Goal: Information Seeking & Learning: Learn about a topic

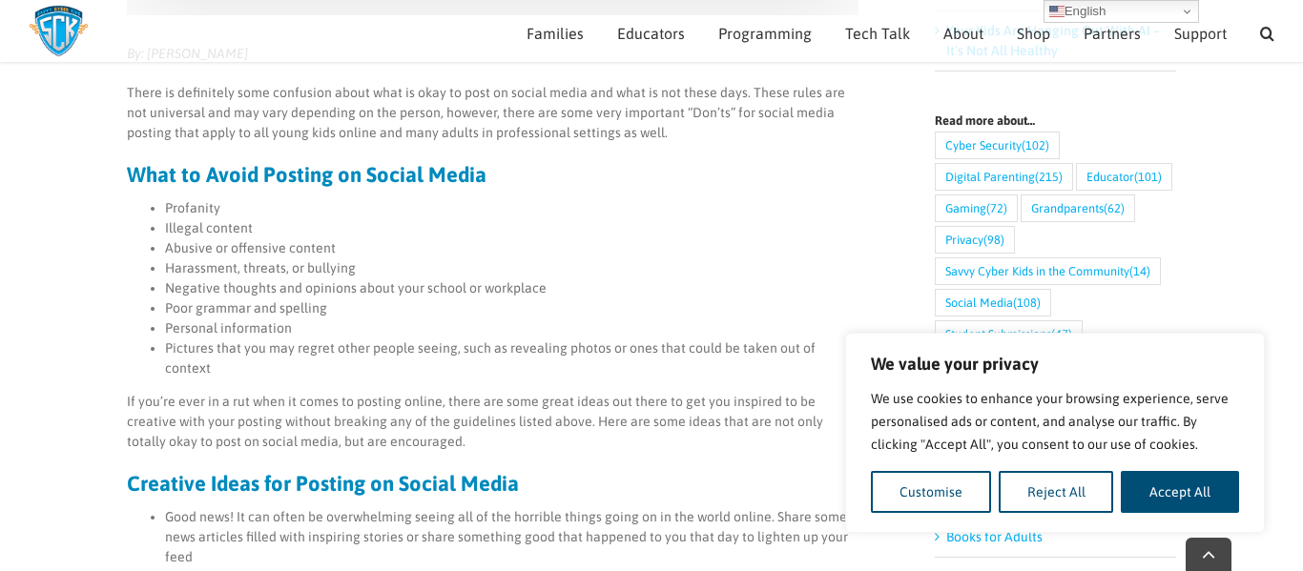
scroll to position [713, 0]
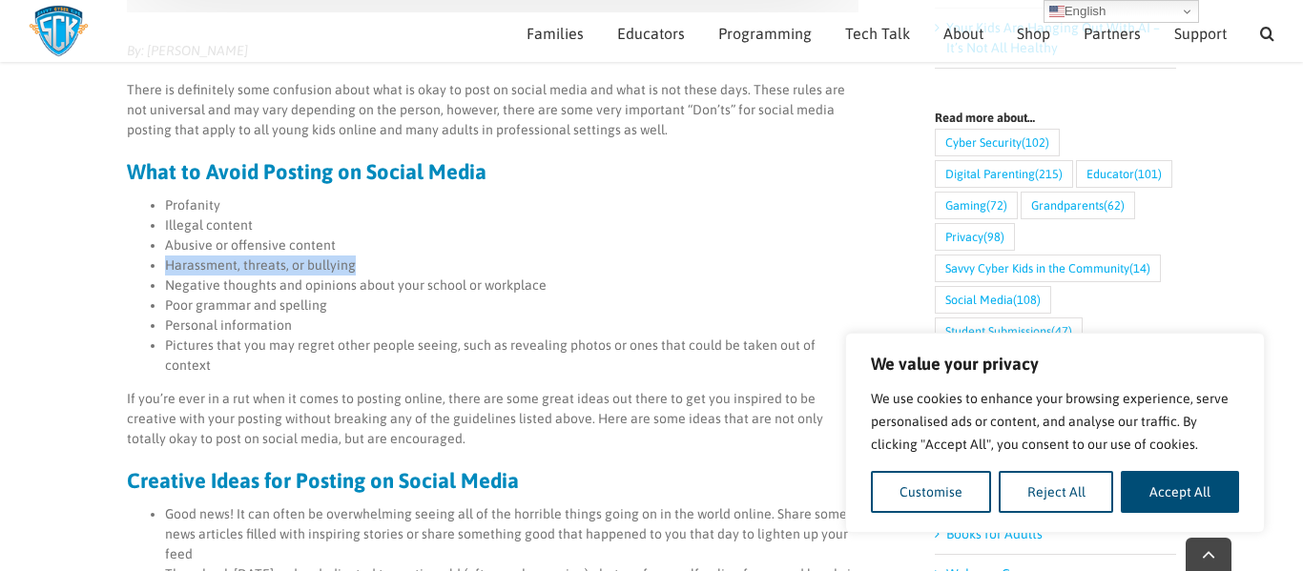
drag, startPoint x: 165, startPoint y: 267, endPoint x: 357, endPoint y: 267, distance: 191.7
click at [357, 267] on li "Harassment, threats, or bullying" at bounding box center [511, 266] width 693 height 20
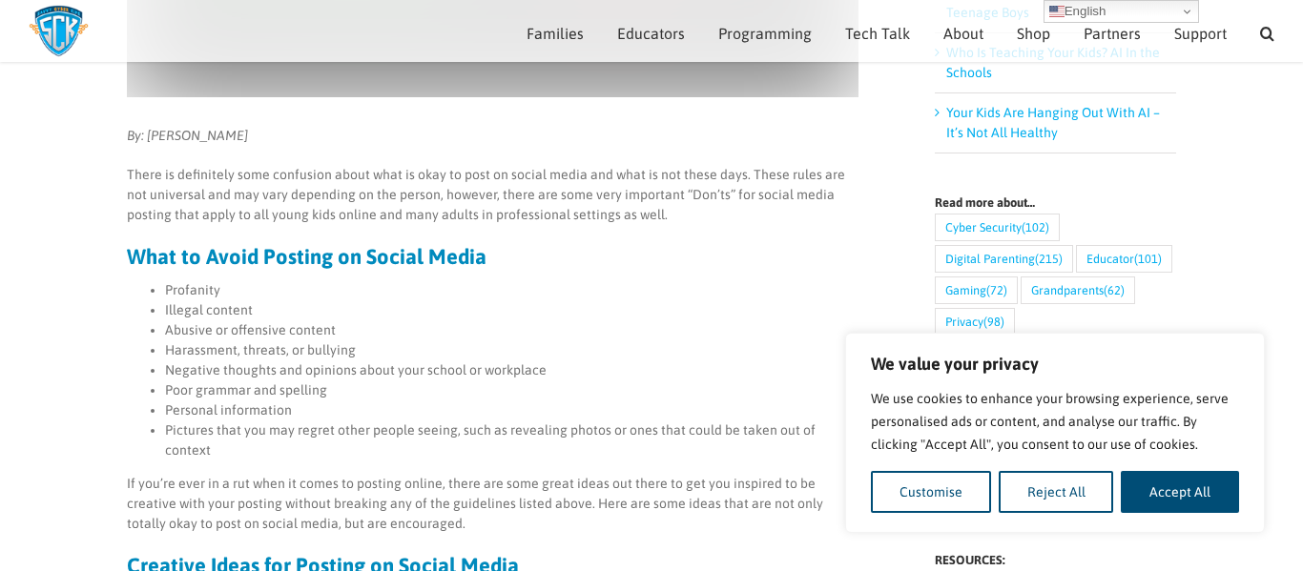
scroll to position [627, 0]
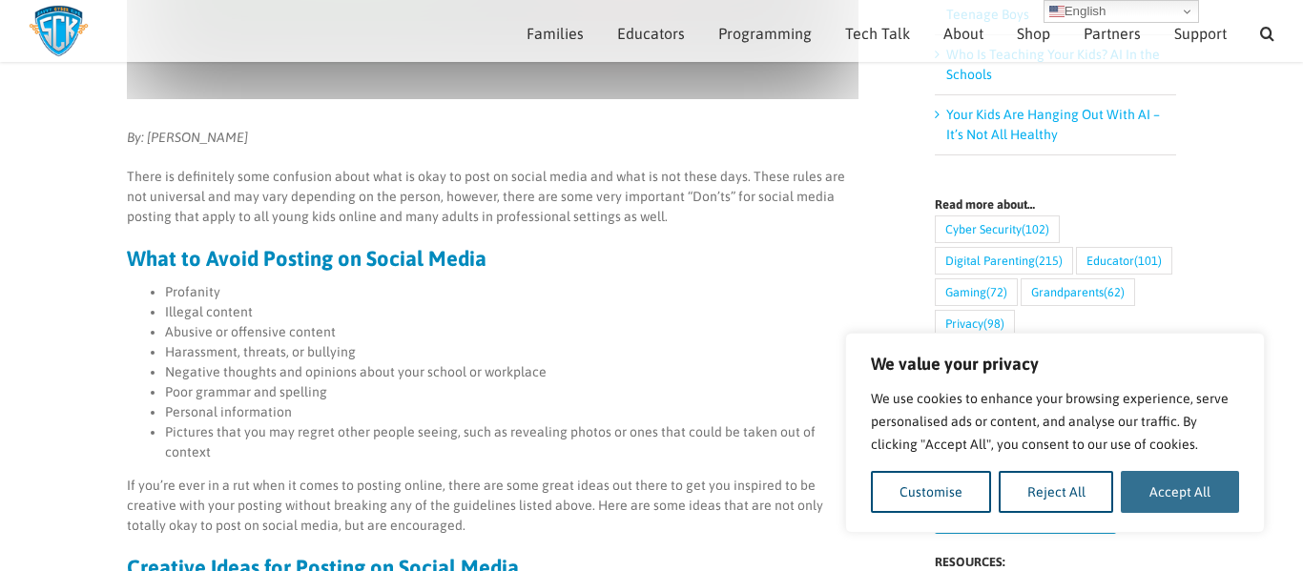
click at [1185, 496] on button "Accept All" at bounding box center [1180, 492] width 118 height 42
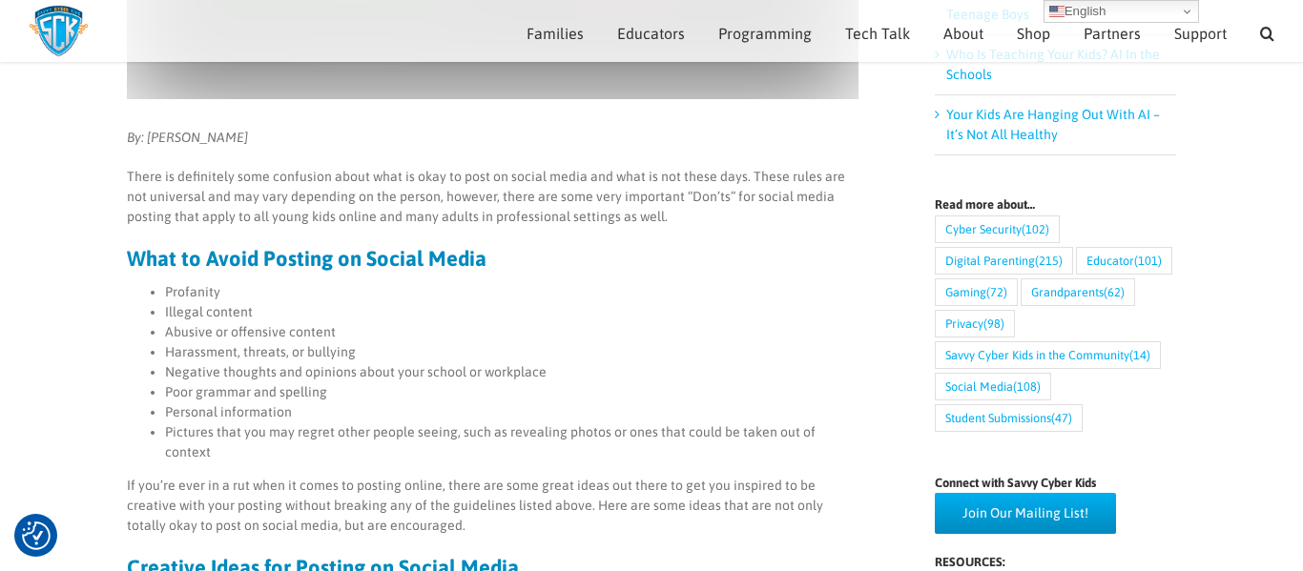
checkbox input "true"
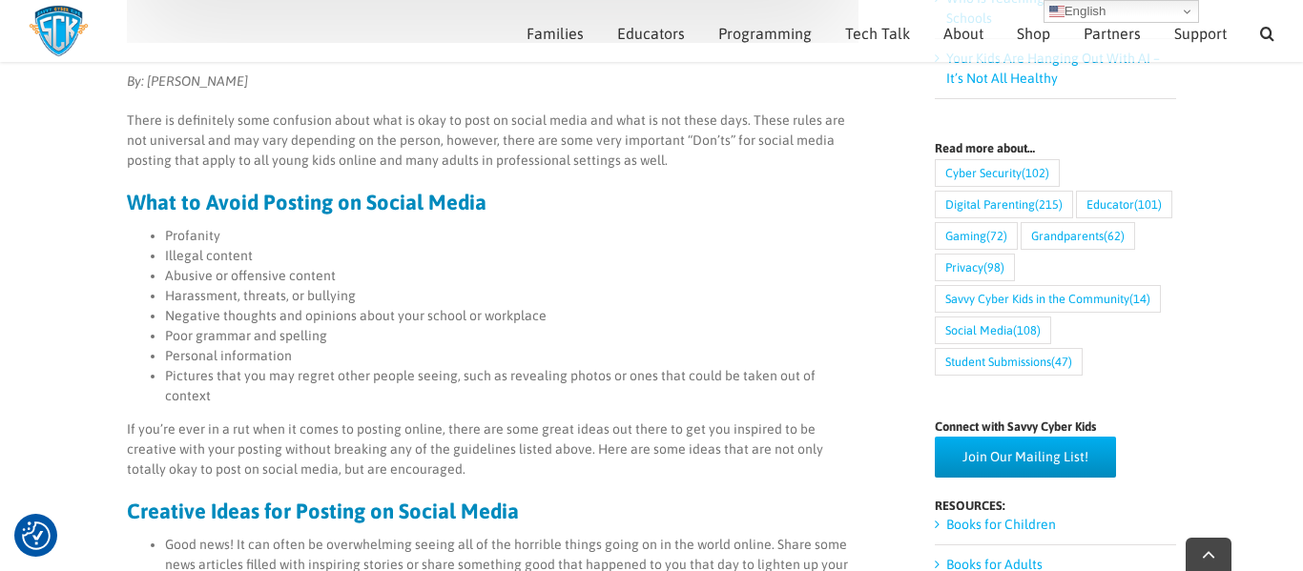
scroll to position [684, 0]
